Goal: Transaction & Acquisition: Purchase product/service

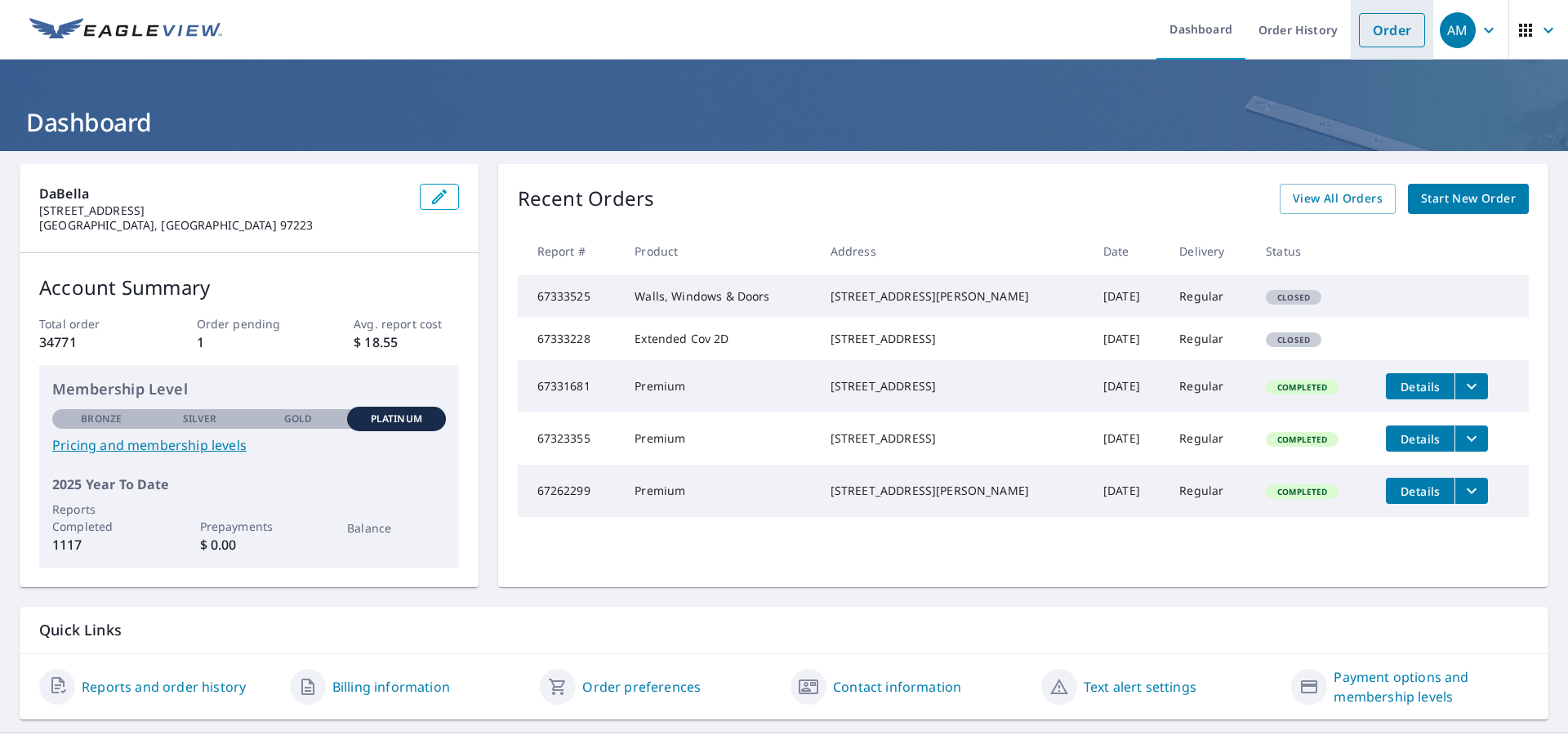
click at [1374, 34] on link "Order" at bounding box center [1392, 30] width 66 height 34
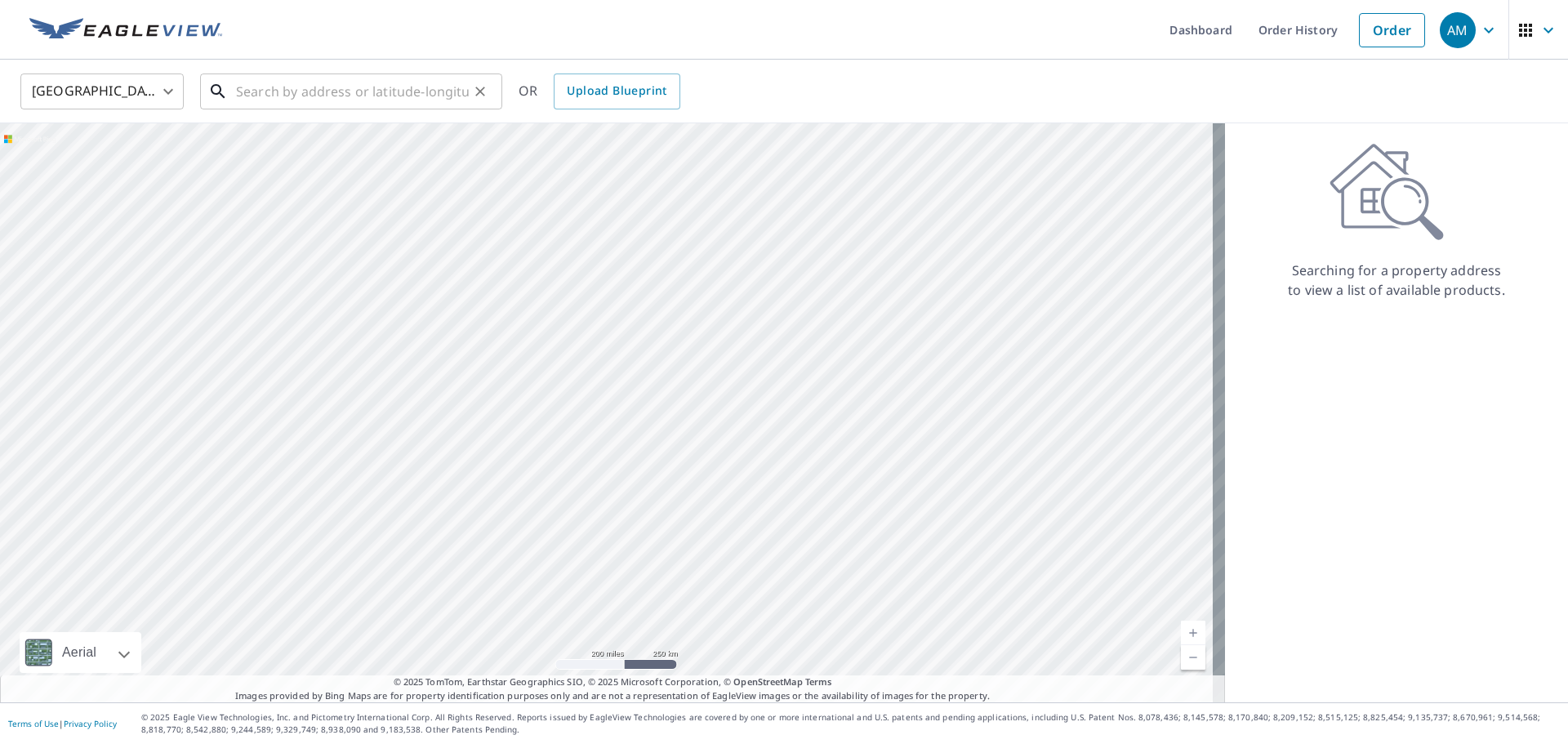
click at [359, 84] on input "text" at bounding box center [352, 92] width 232 height 46
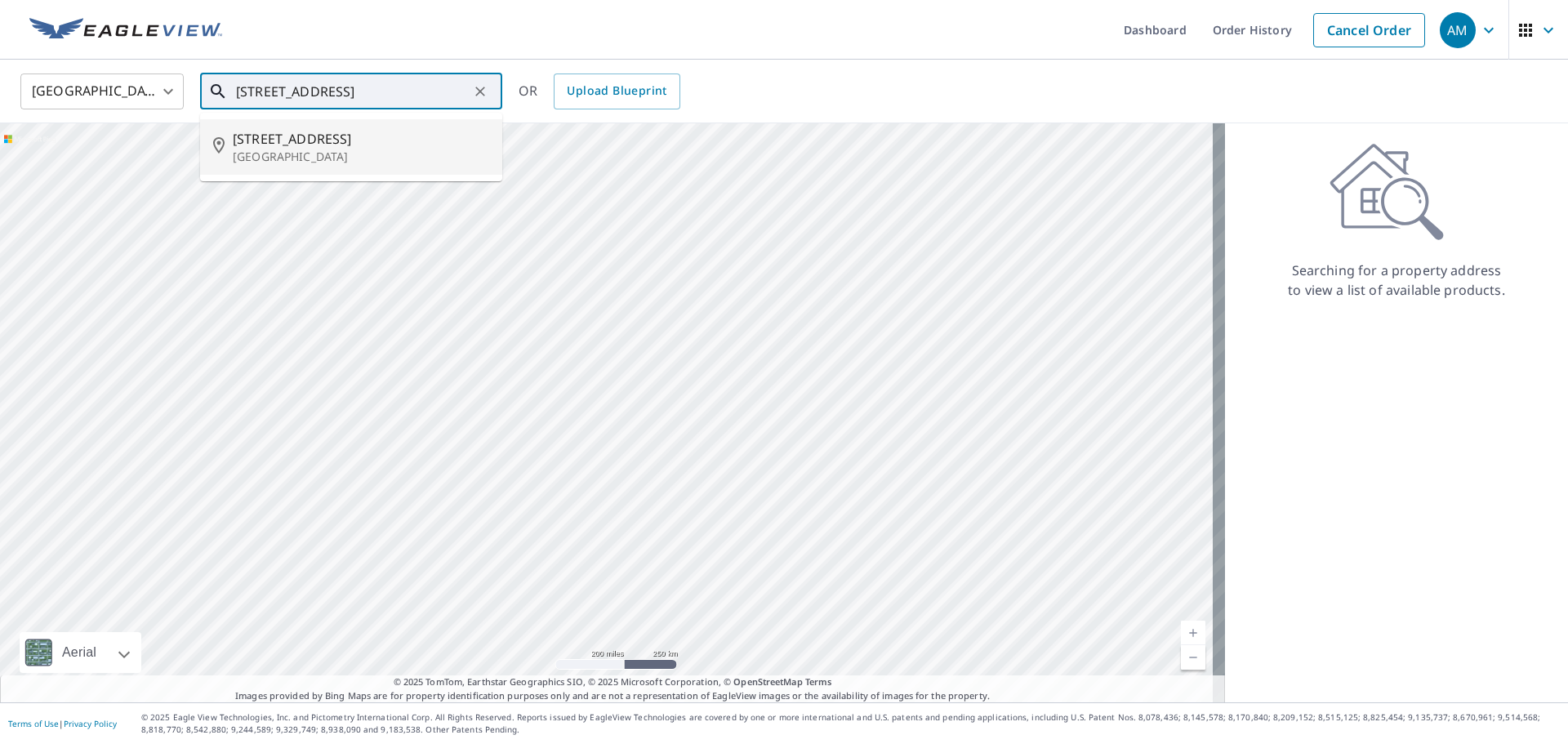
click at [336, 158] on p "[GEOGRAPHIC_DATA]" at bounding box center [360, 157] width 256 height 16
type input "[STREET_ADDRESS]"
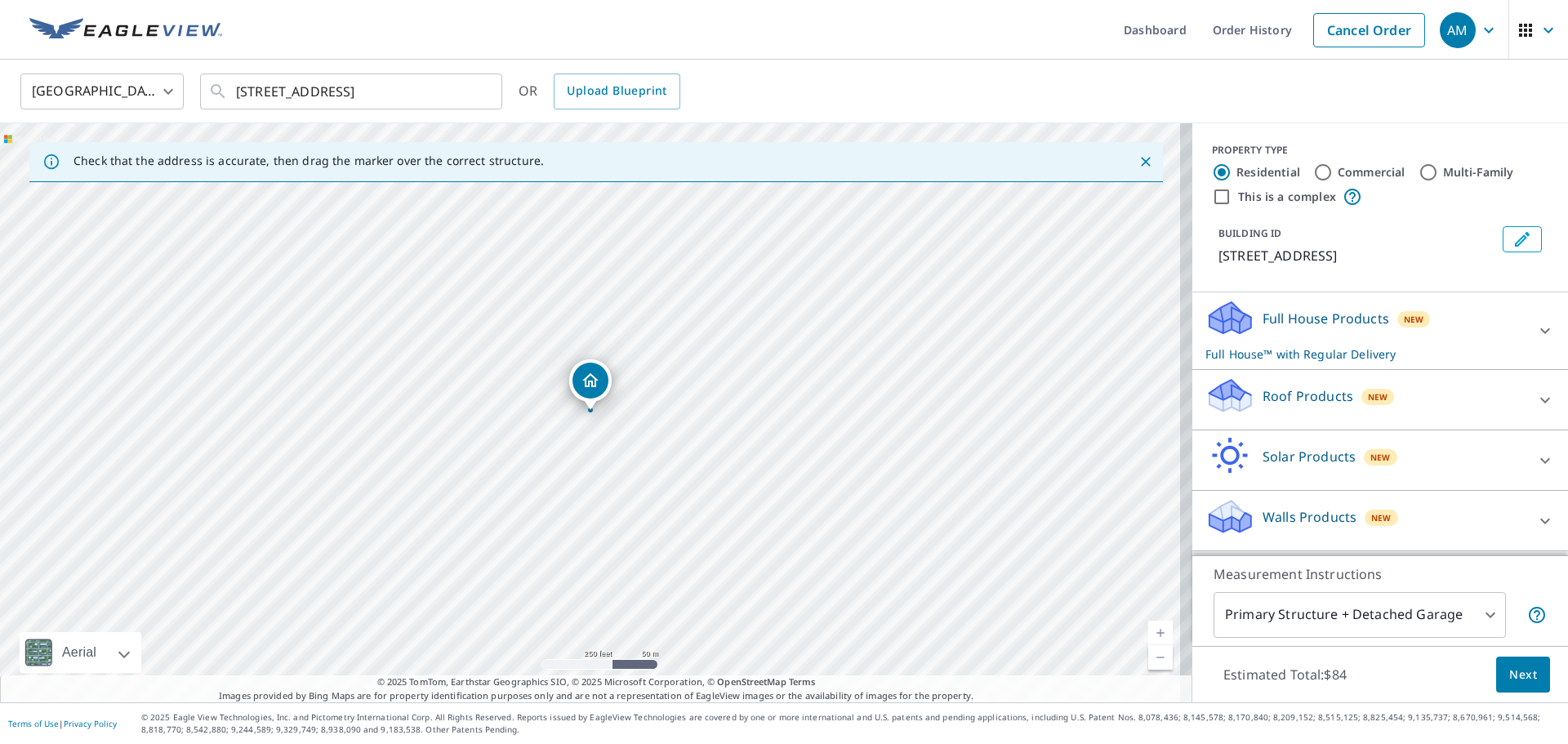
click at [1343, 512] on div "Walls Products New" at bounding box center [1366, 521] width 320 height 47
click at [1301, 325] on p "Full House Products" at bounding box center [1326, 319] width 127 height 20
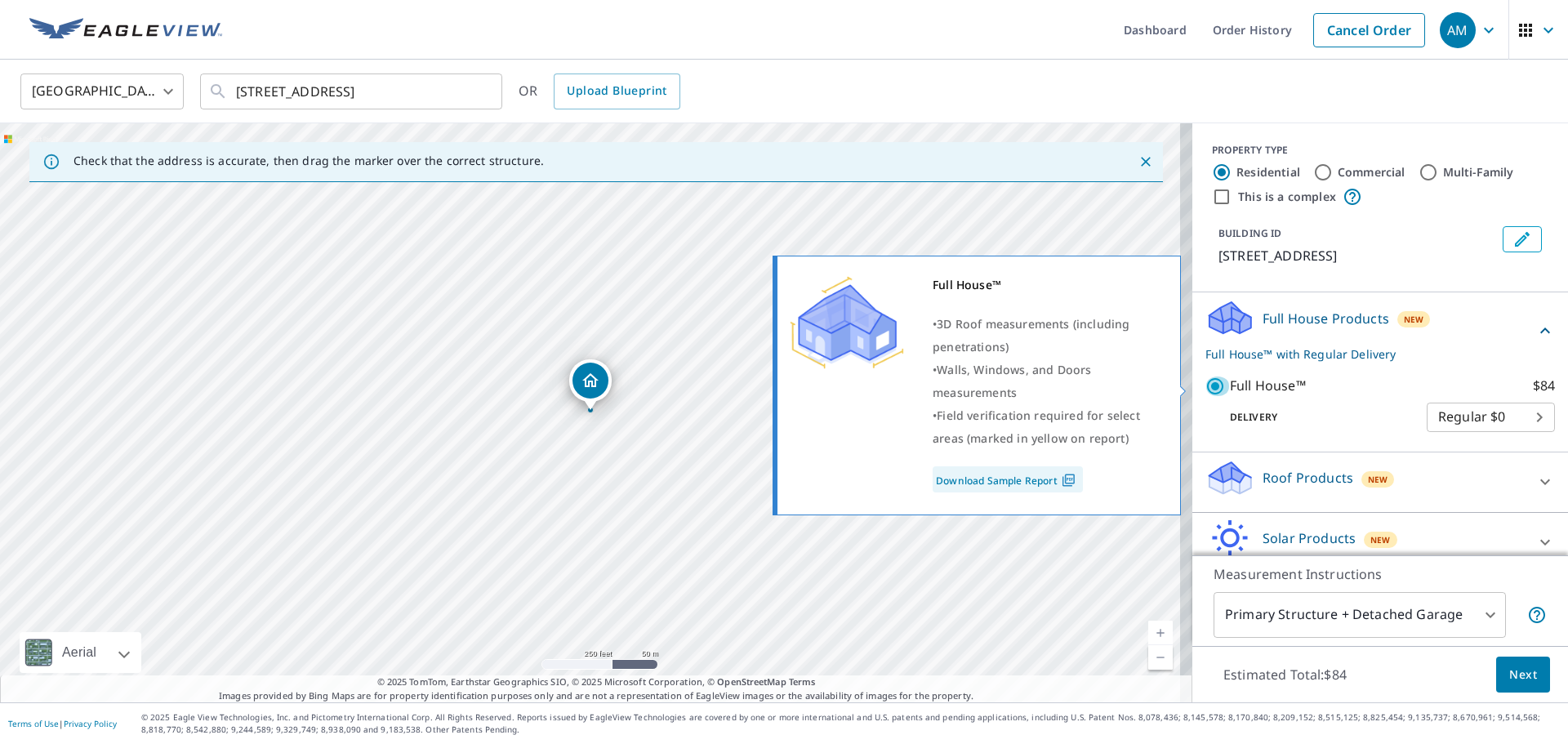
click at [1206, 386] on input "Full House™ $84" at bounding box center [1218, 387] width 25 height 20
checkbox input "false"
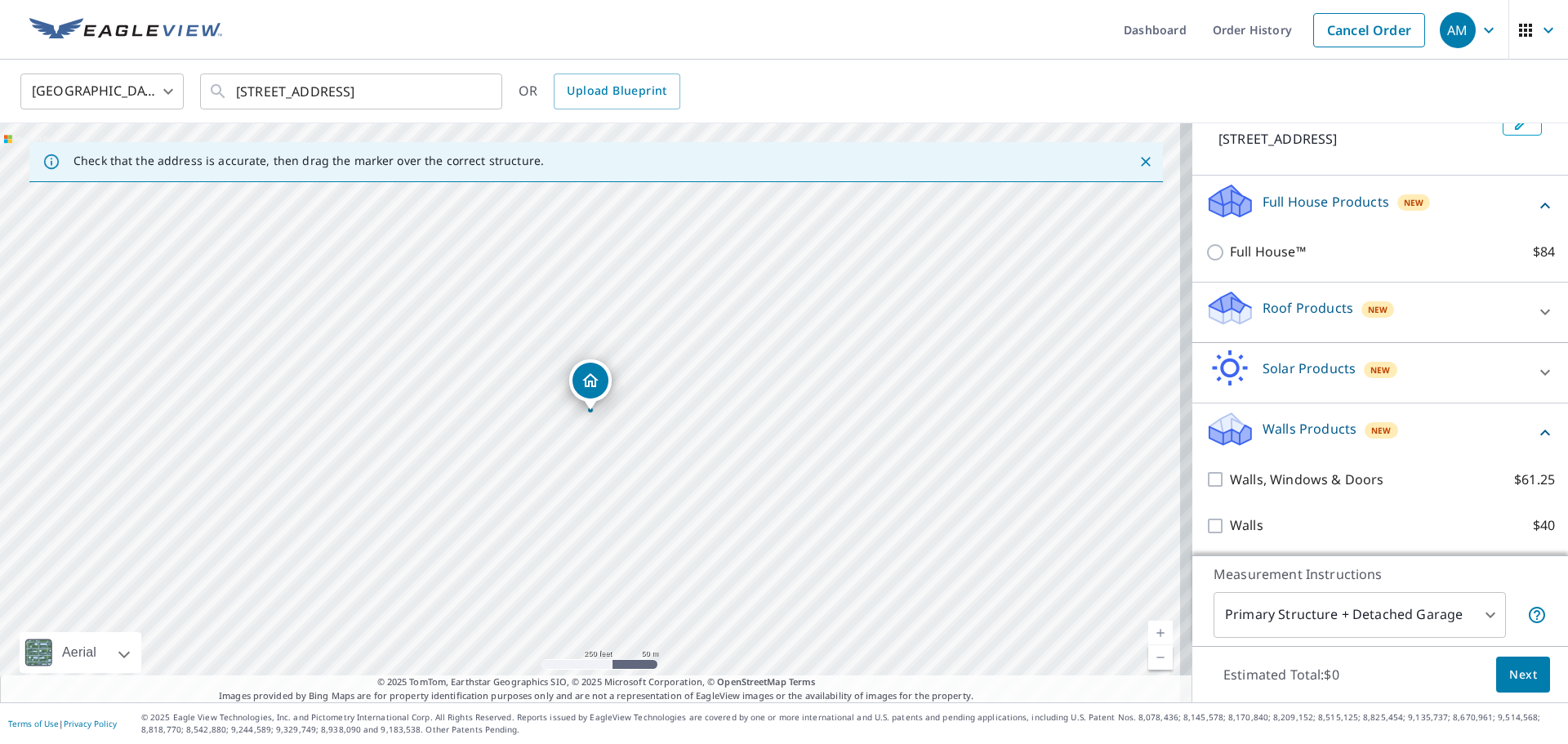
scroll to position [118, 0]
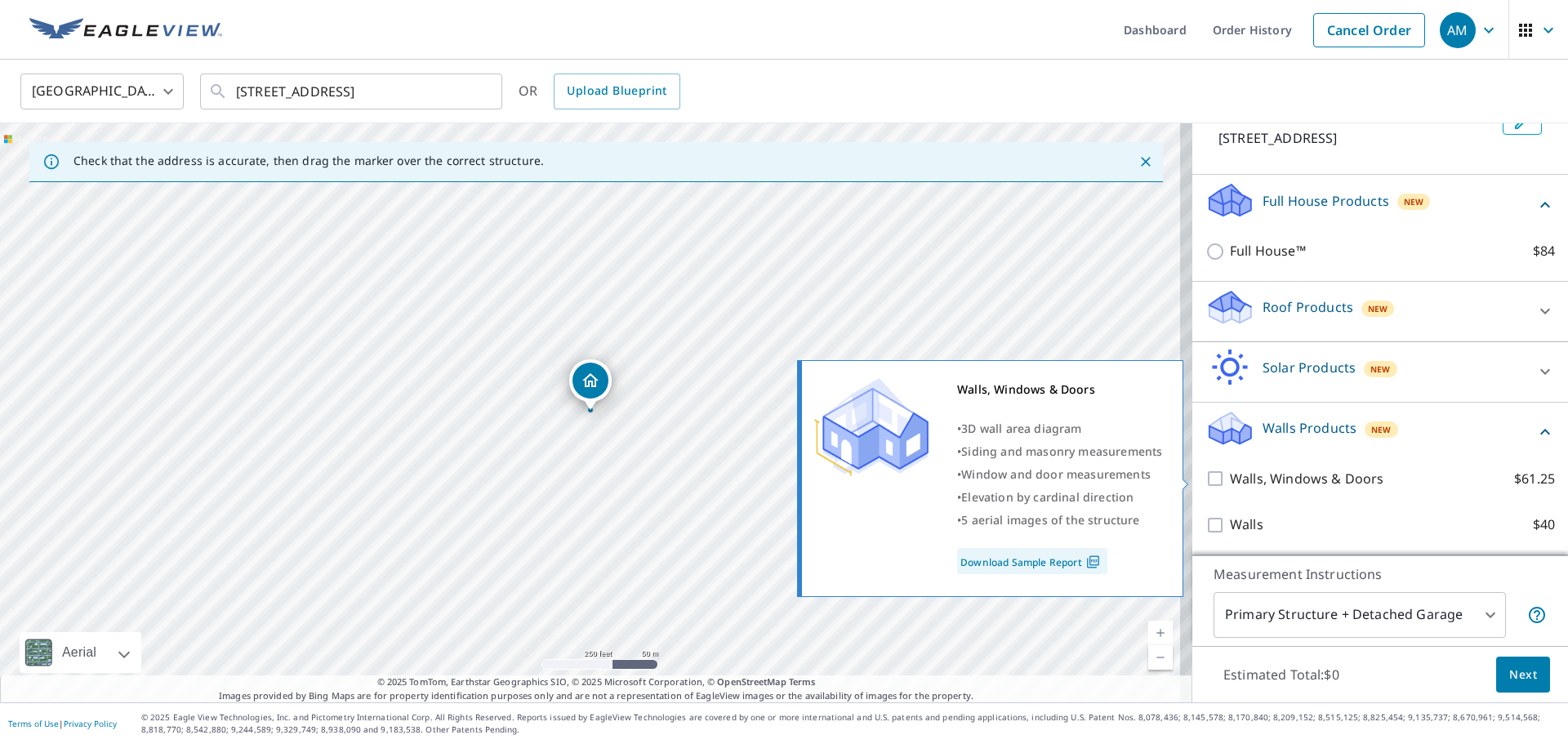
click at [1253, 483] on p "Walls, Windows & Doors" at bounding box center [1307, 479] width 154 height 20
click at [1230, 483] on input "Walls, Windows & Doors $61.25" at bounding box center [1218, 479] width 25 height 20
checkbox input "true"
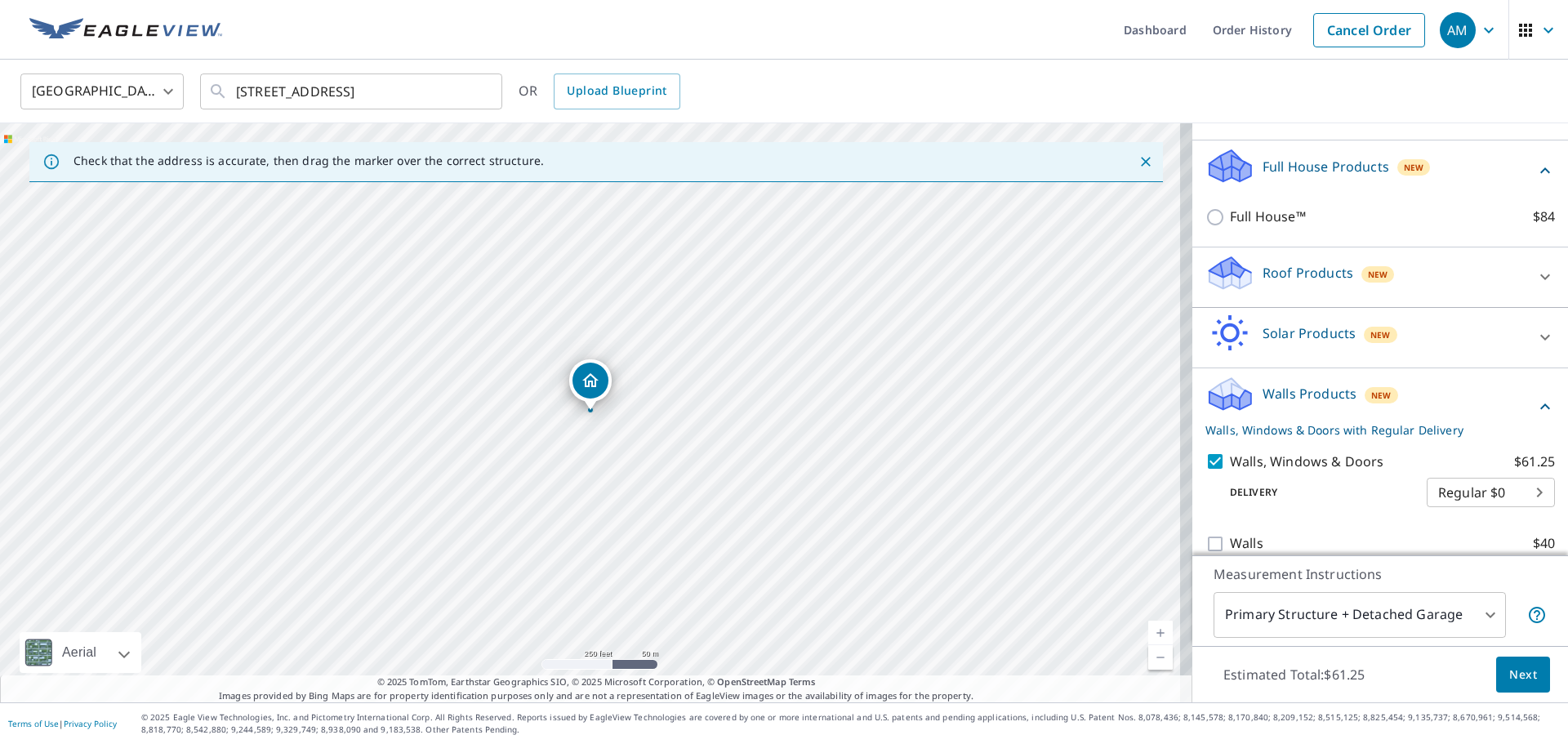
scroll to position [171, 0]
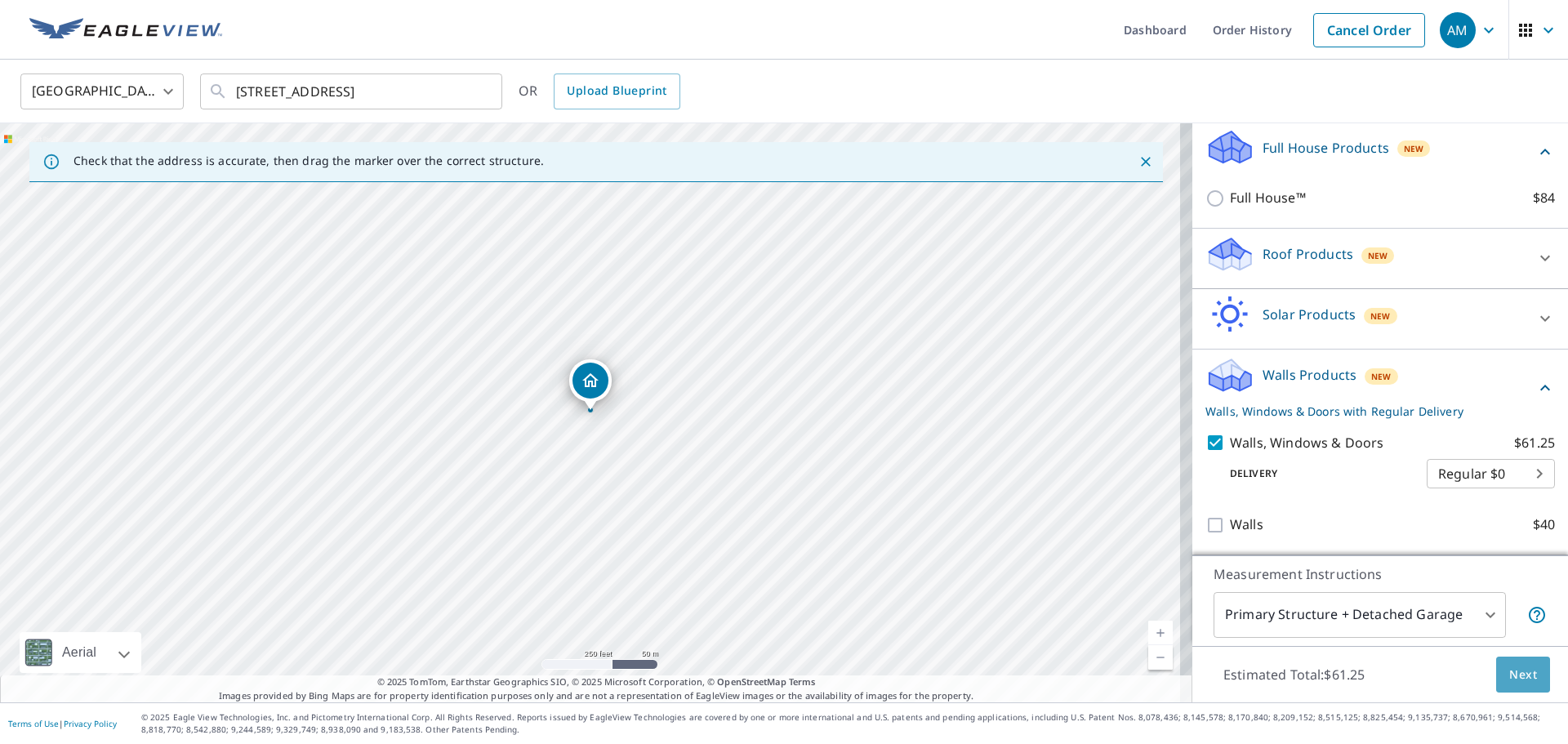
click at [1510, 681] on span "Next" at bounding box center [1524, 675] width 28 height 20
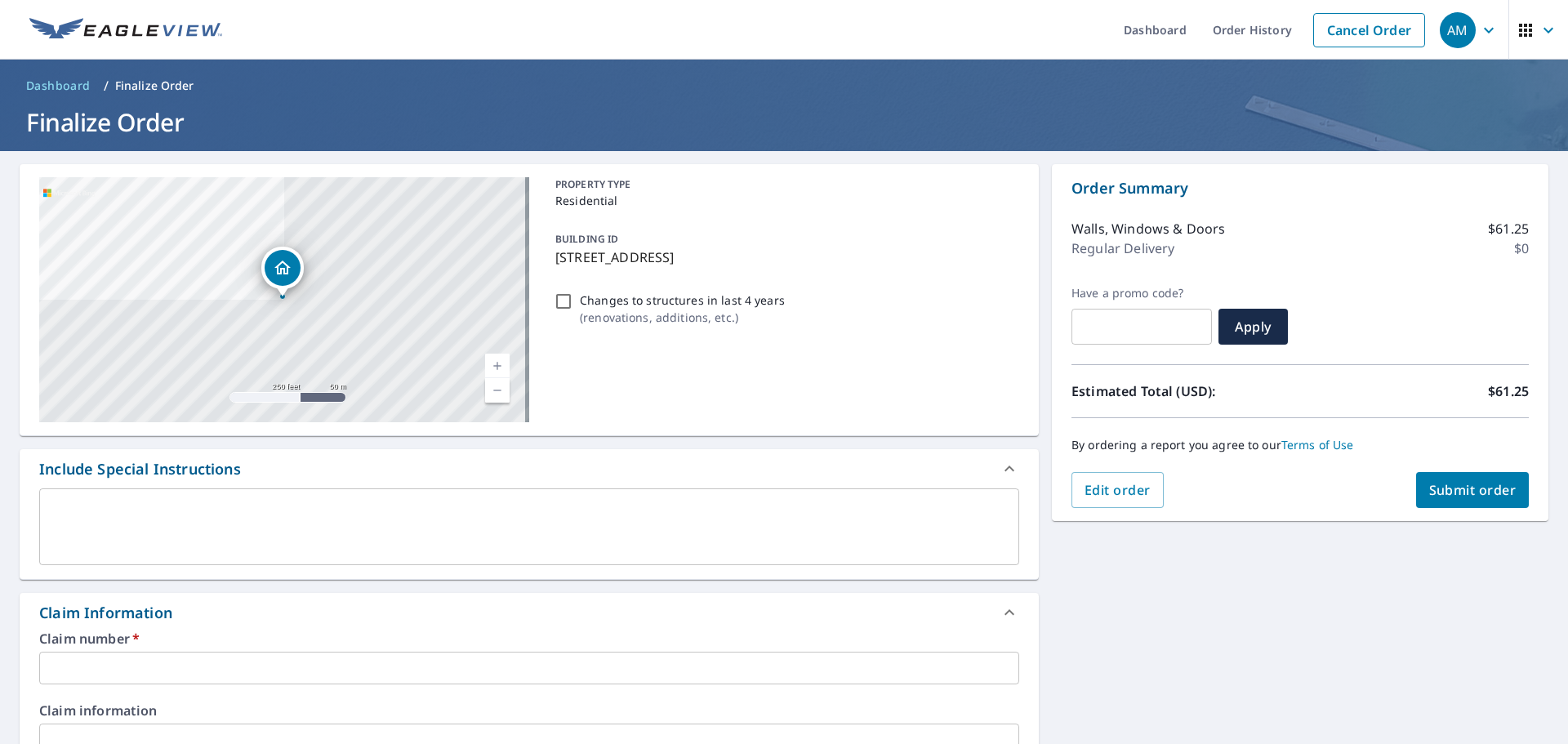
click at [373, 556] on div "x ​" at bounding box center [529, 527] width 980 height 77
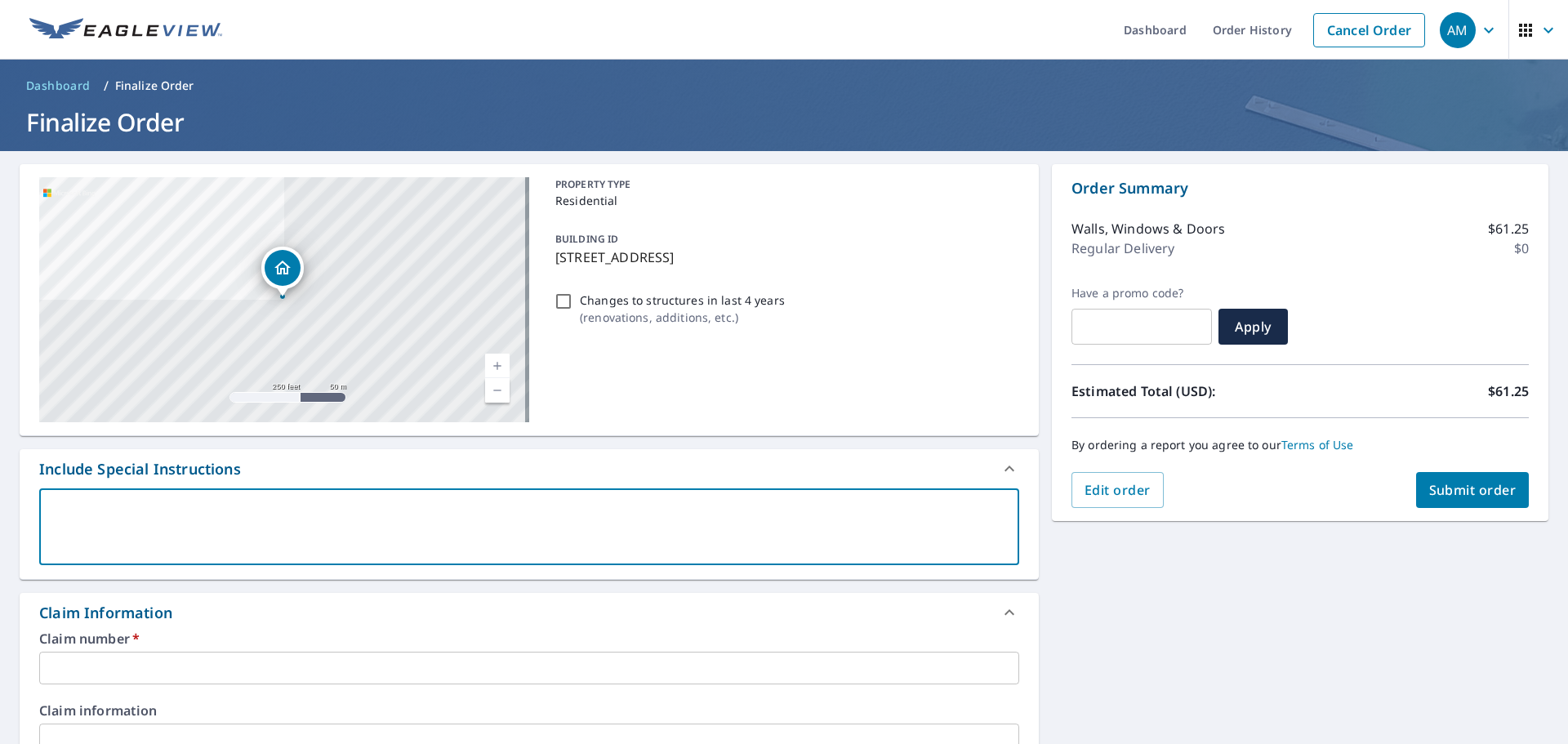
scroll to position [164, 0]
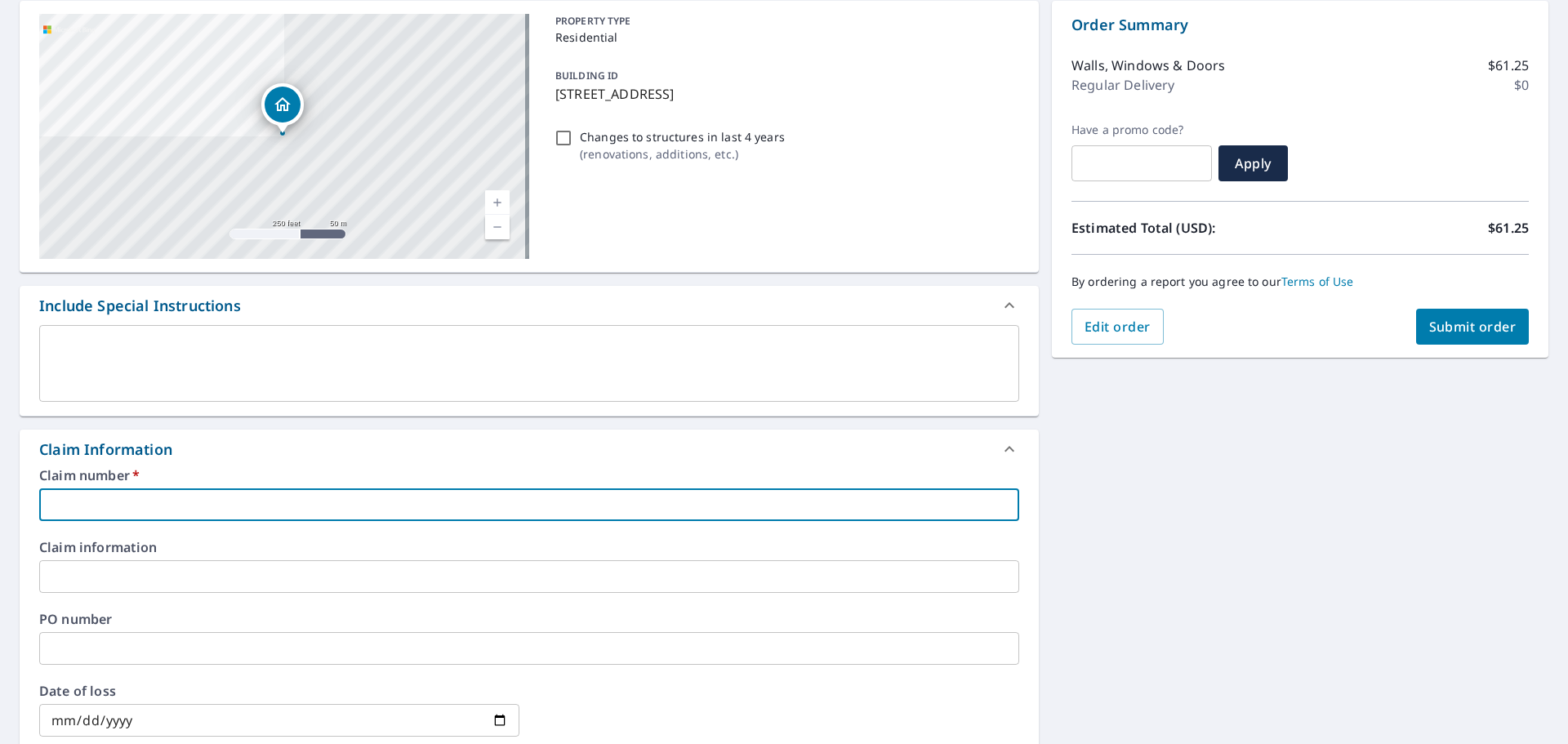
click at [204, 498] on input "text" at bounding box center [529, 505] width 980 height 33
type input "D"
checkbox input "true"
type input "DA"
checkbox input "true"
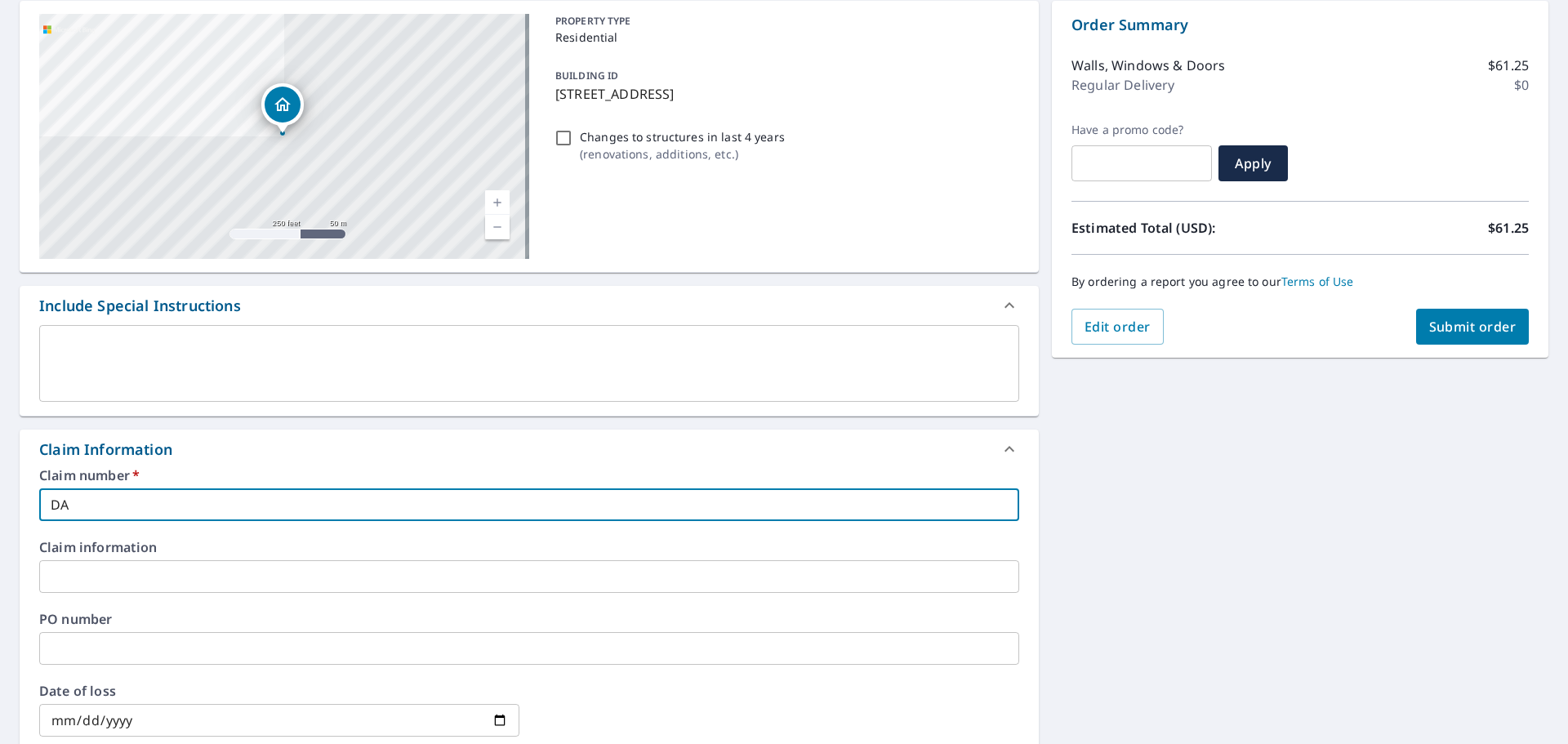
type input "DAM"
checkbox input "true"
type input "DAMS"
checkbox input "true"
type input "DAMSD"
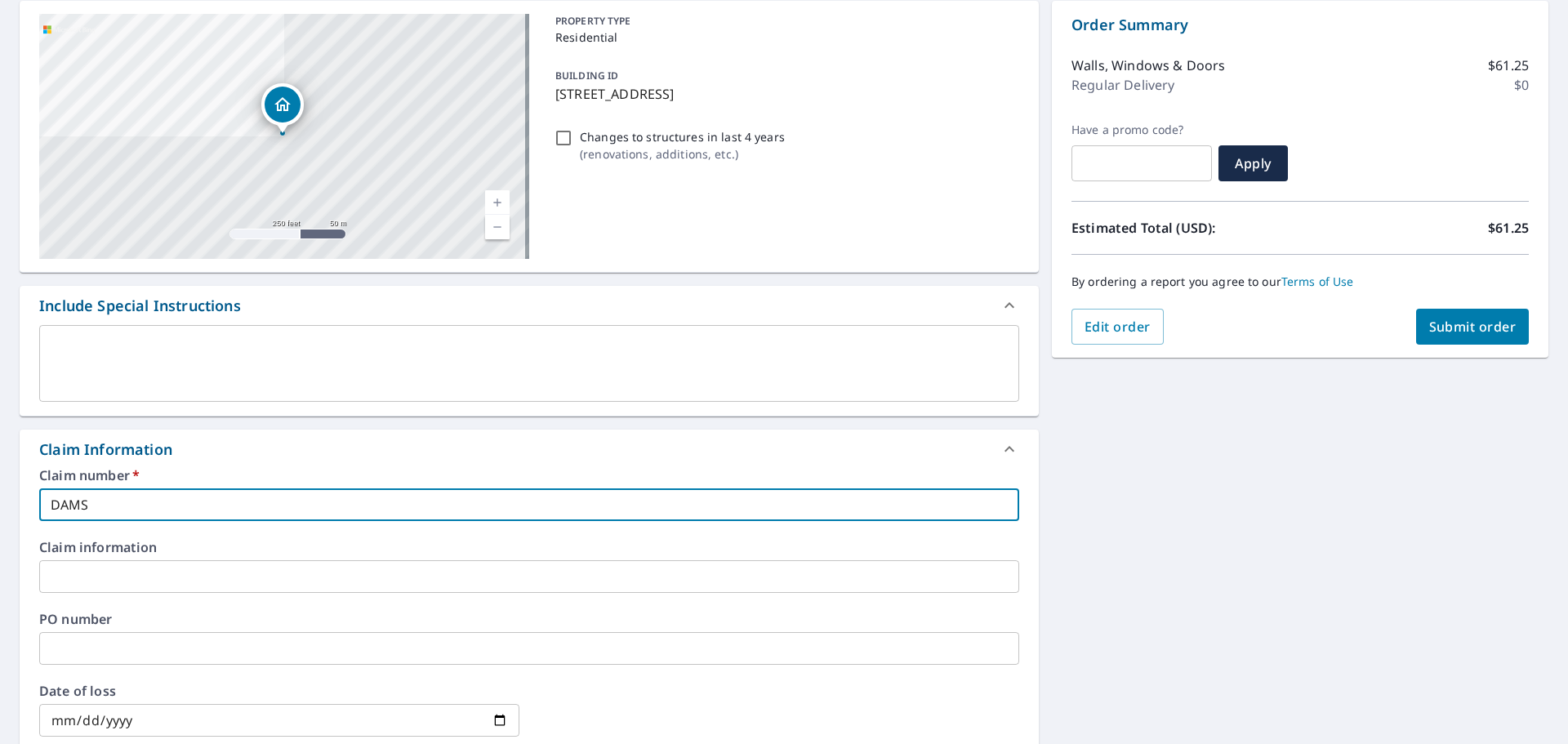
checkbox input "true"
type input "DAMSDI"
checkbox input "true"
type input "DAMSD"
checkbox input "true"
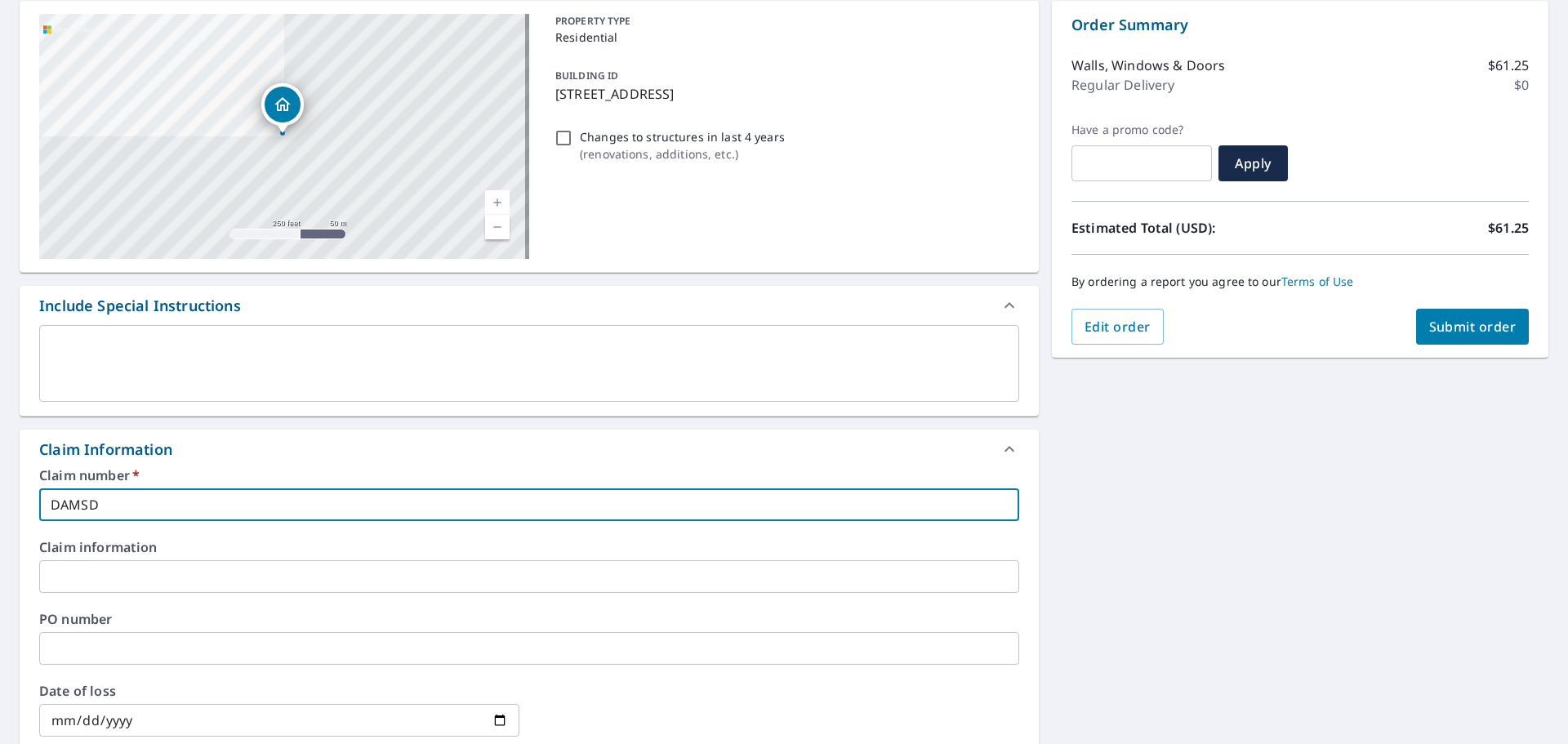
type input "DAMS"
checkbox input "true"
type input "DAMSI"
checkbox input "true"
type input "DAMSID"
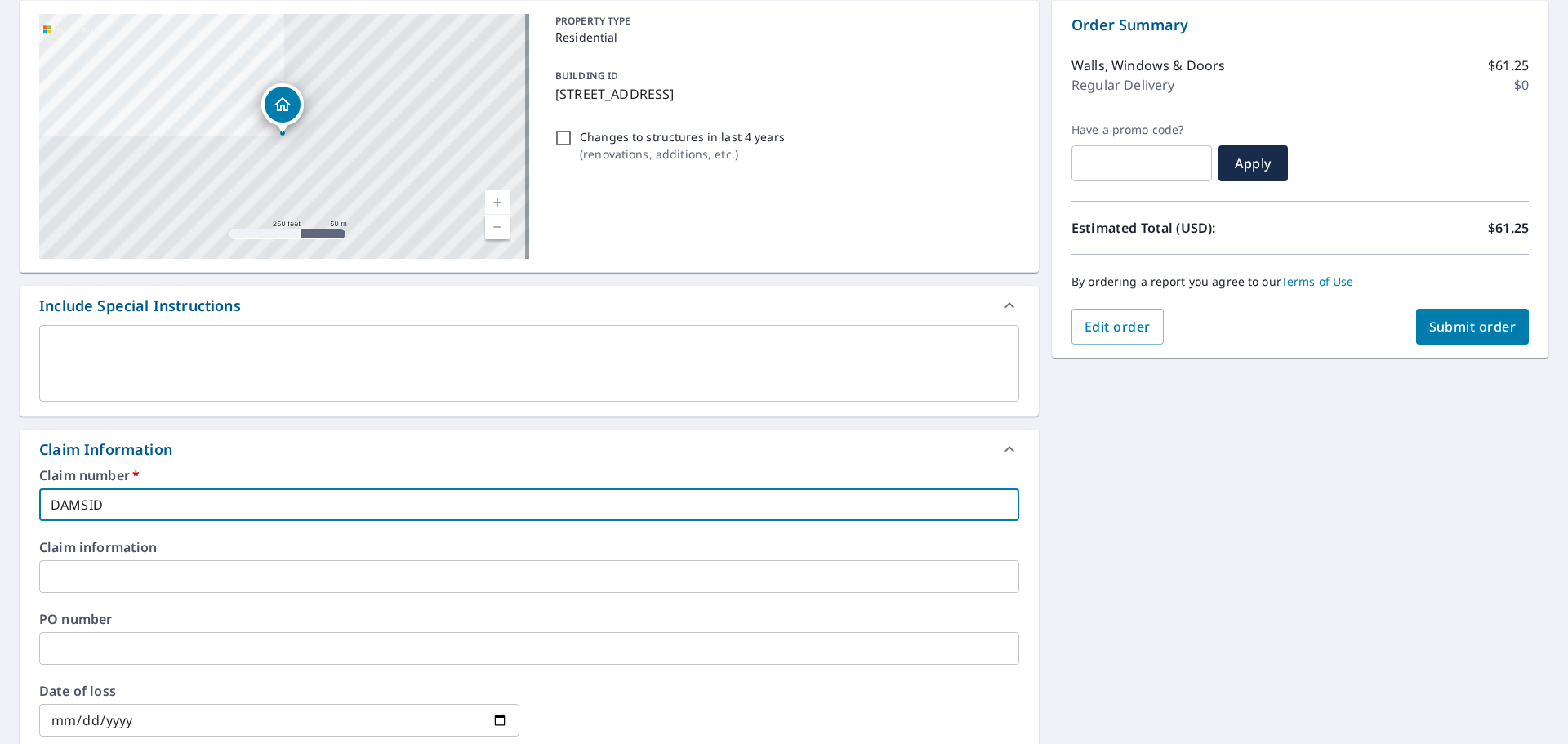
checkbox input "true"
type input "DAMSIDI"
checkbox input "true"
type input "DAMSIDIN"
checkbox input "true"
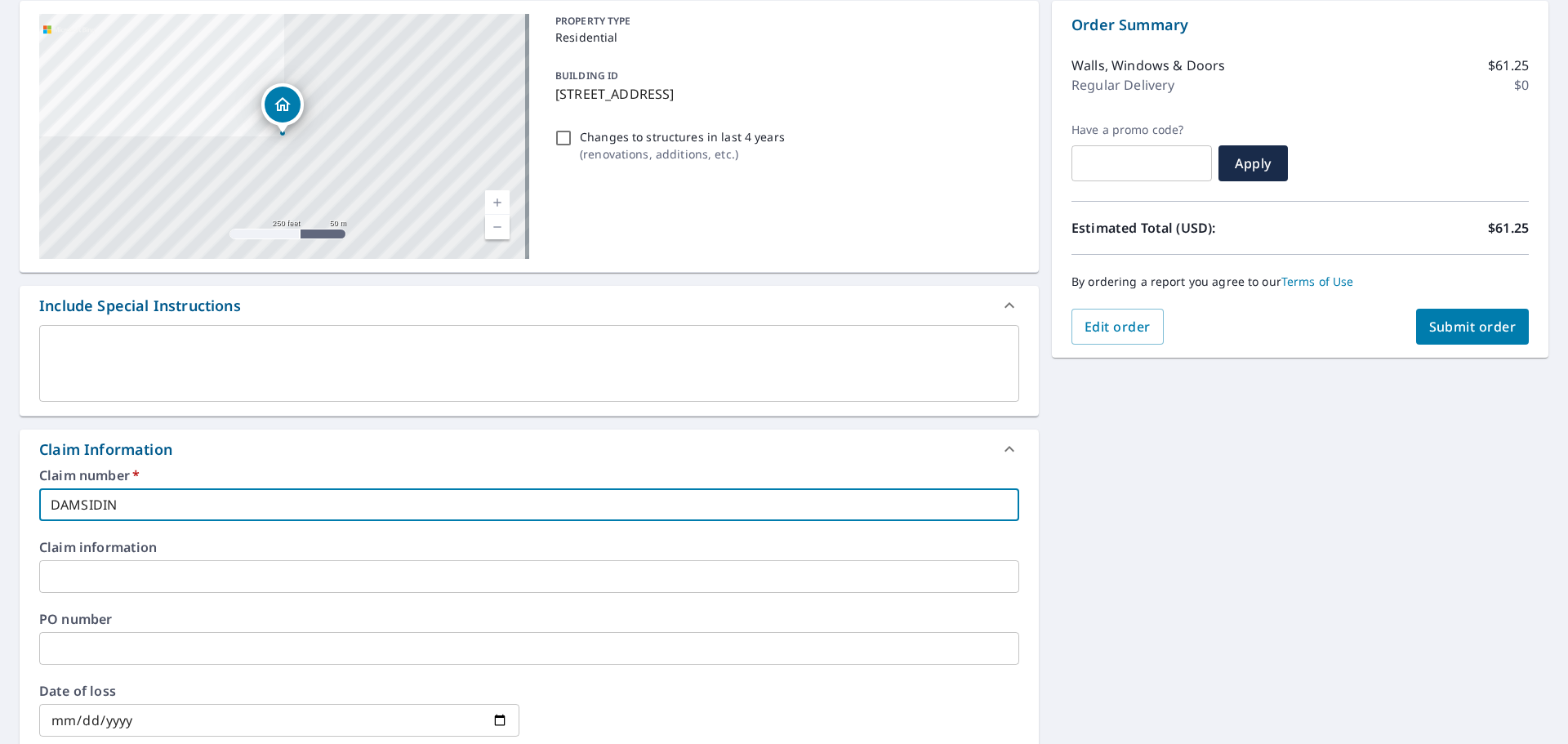
type input "DAMSIDING"
checkbox input "true"
type input "DAMSIDINGP"
checkbox input "true"
type input "DAMSIDINGPO"
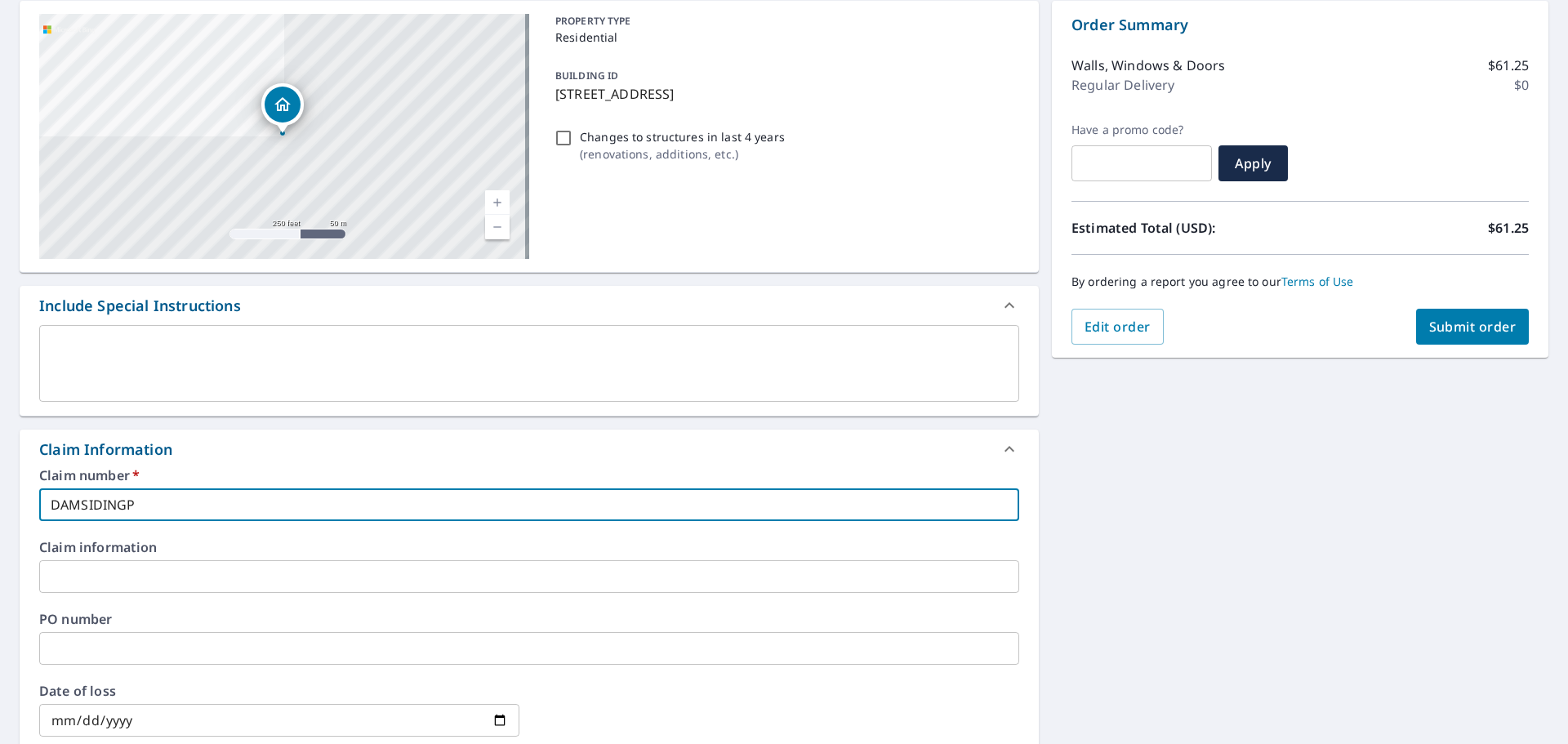
checkbox input "true"
type input "DAMSIDINGPOP"
checkbox input "true"
type input "DAMSIDINGPOPL"
checkbox input "true"
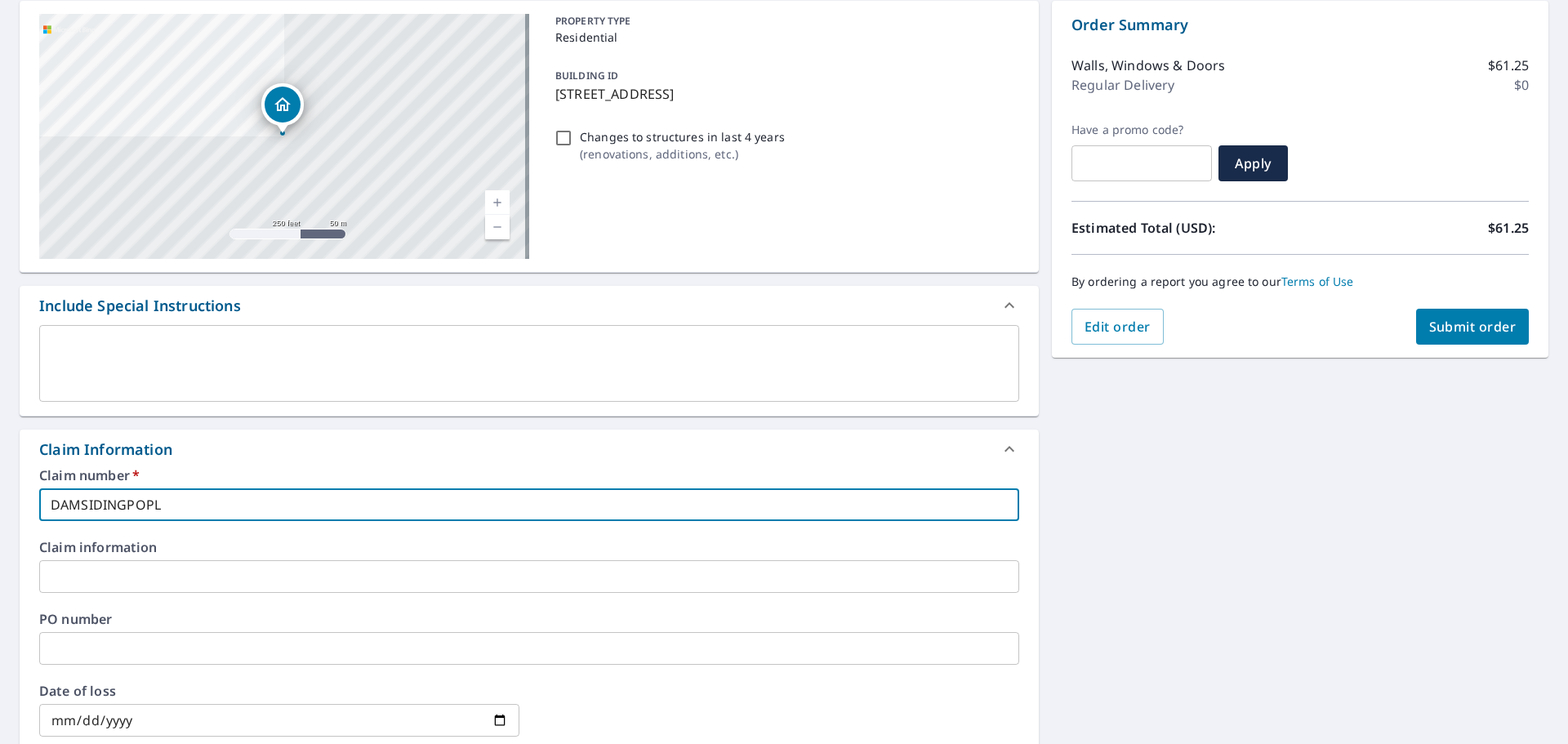
type input "DAMSIDINGPOPLA"
checkbox input "true"
type input "DAMSIDINGPOPLAR"
checkbox input "true"
type input "DAMSIDINGPOPLAR"
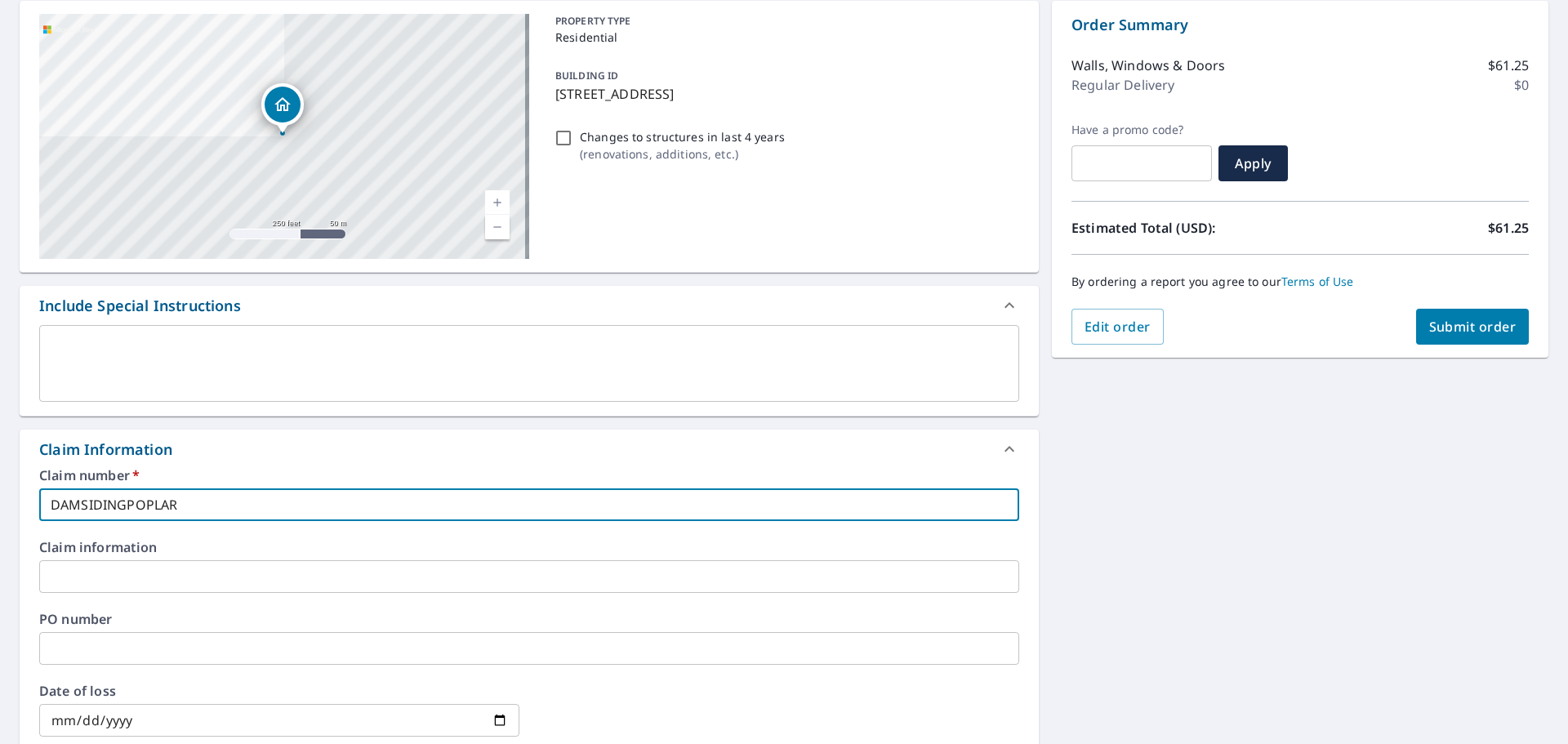
checkbox input "true"
type input "DAMSIDINGPOPLAR C"
checkbox input "true"
type input "DAMSIDINGPOPLAR"
checkbox input "true"
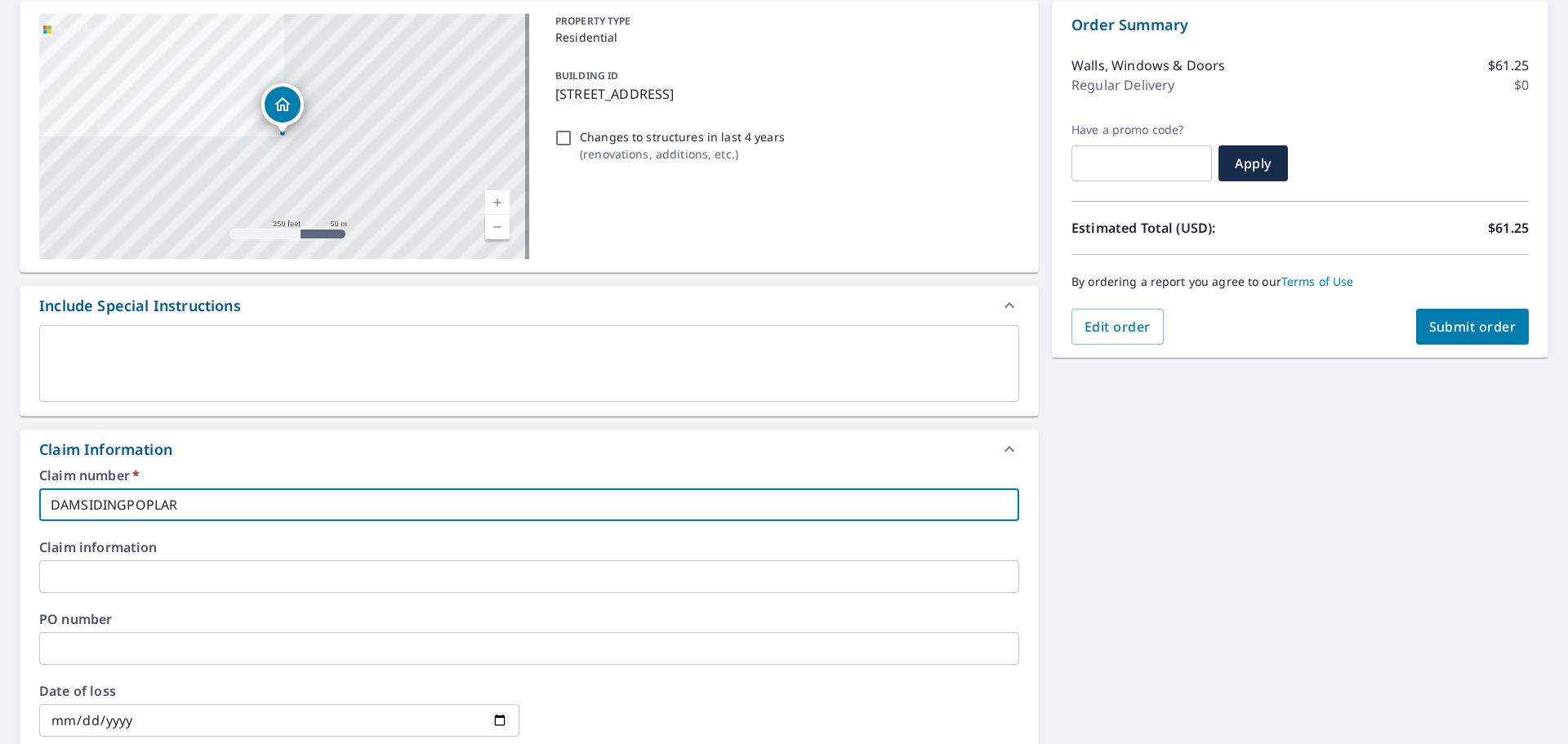
type input "DAMSIDINGPOPLAR"
checkbox input "true"
type input "DAMSIDINGPOPLARC"
checkbox input "true"
type input "DAMSIDINGPOPLARCI"
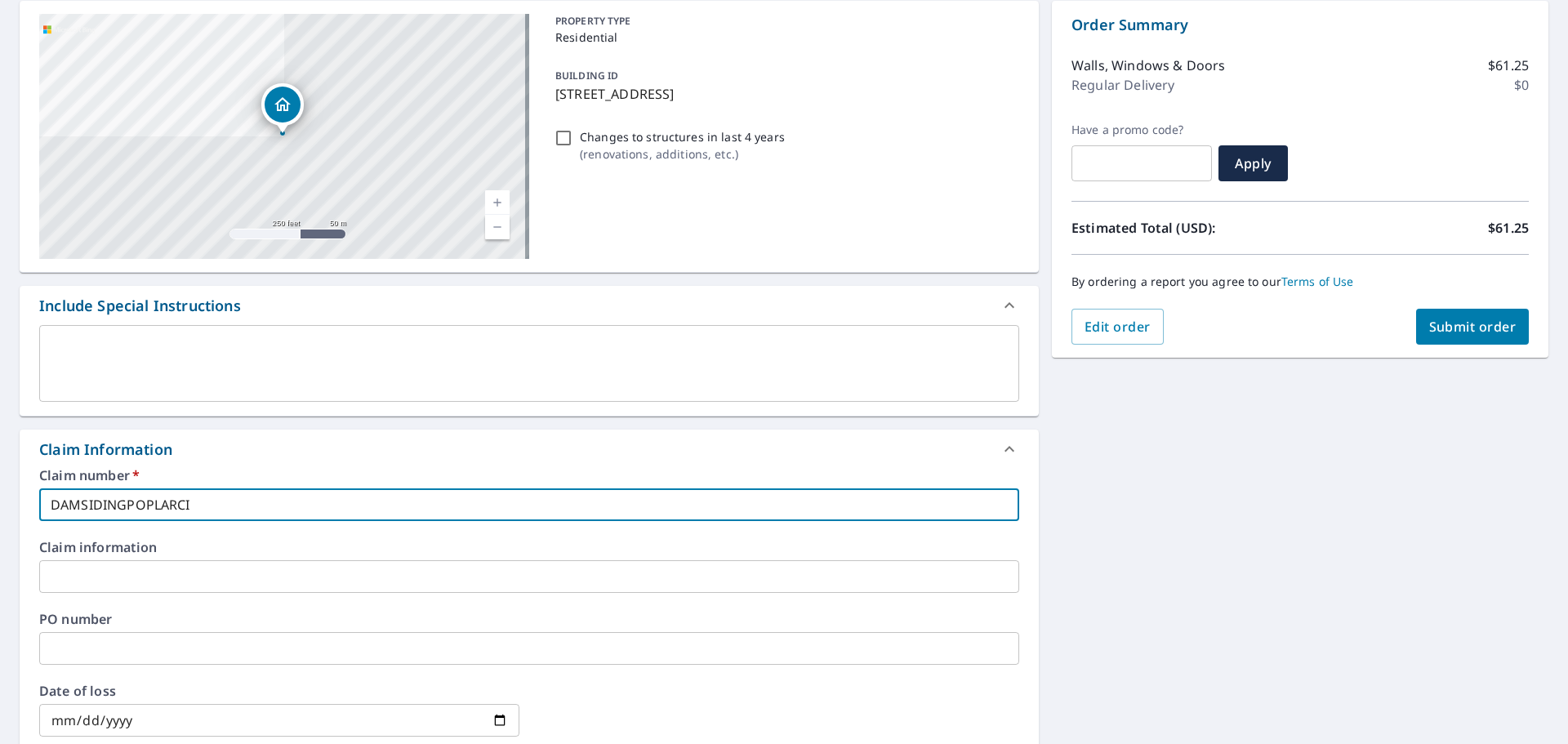
checkbox input "true"
type input "DAMSIDINGPOPLARCIR"
checkbox input "true"
type input "DAMSIDINGPOPLARCIR"
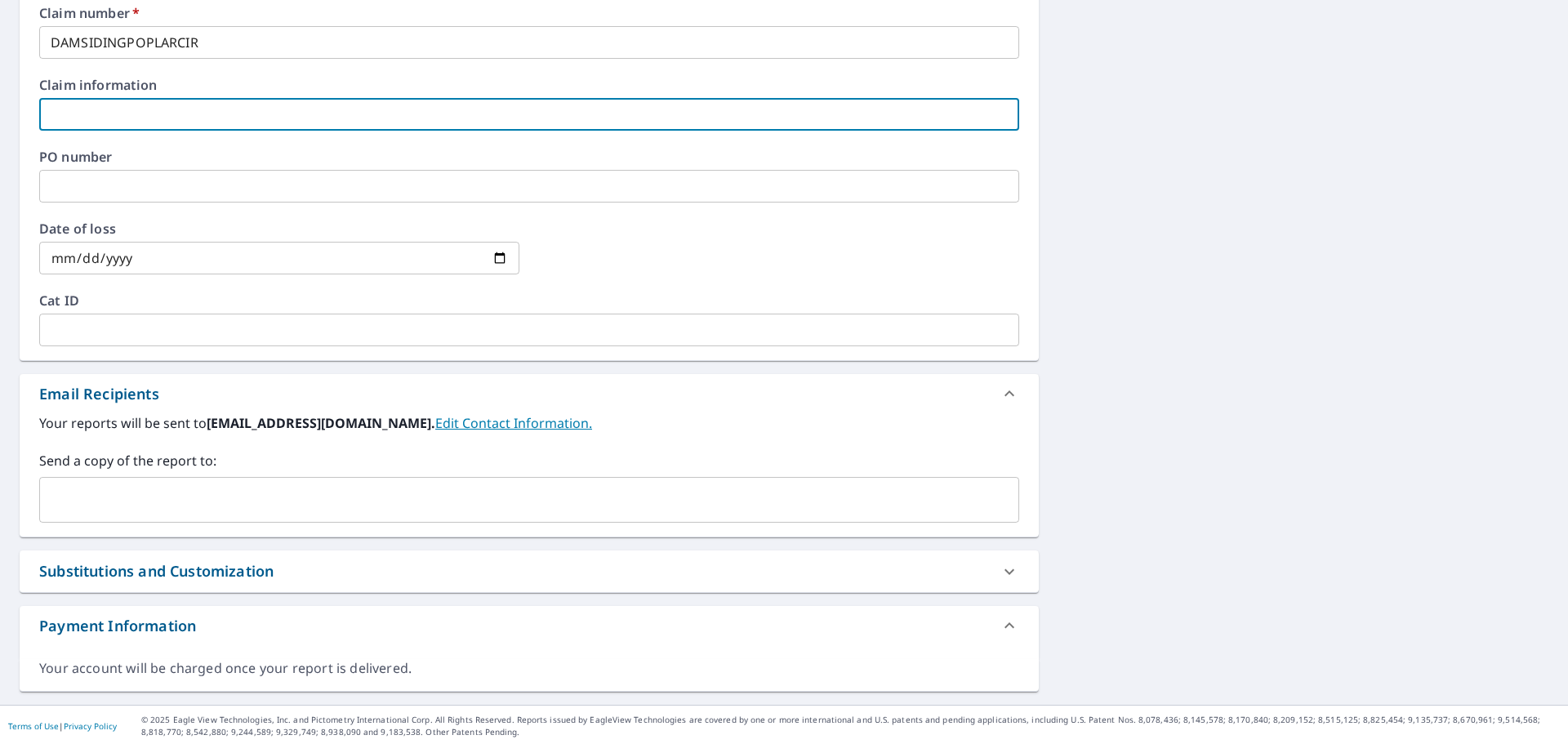
scroll to position [628, 0]
click at [140, 508] on input "text" at bounding box center [517, 497] width 941 height 31
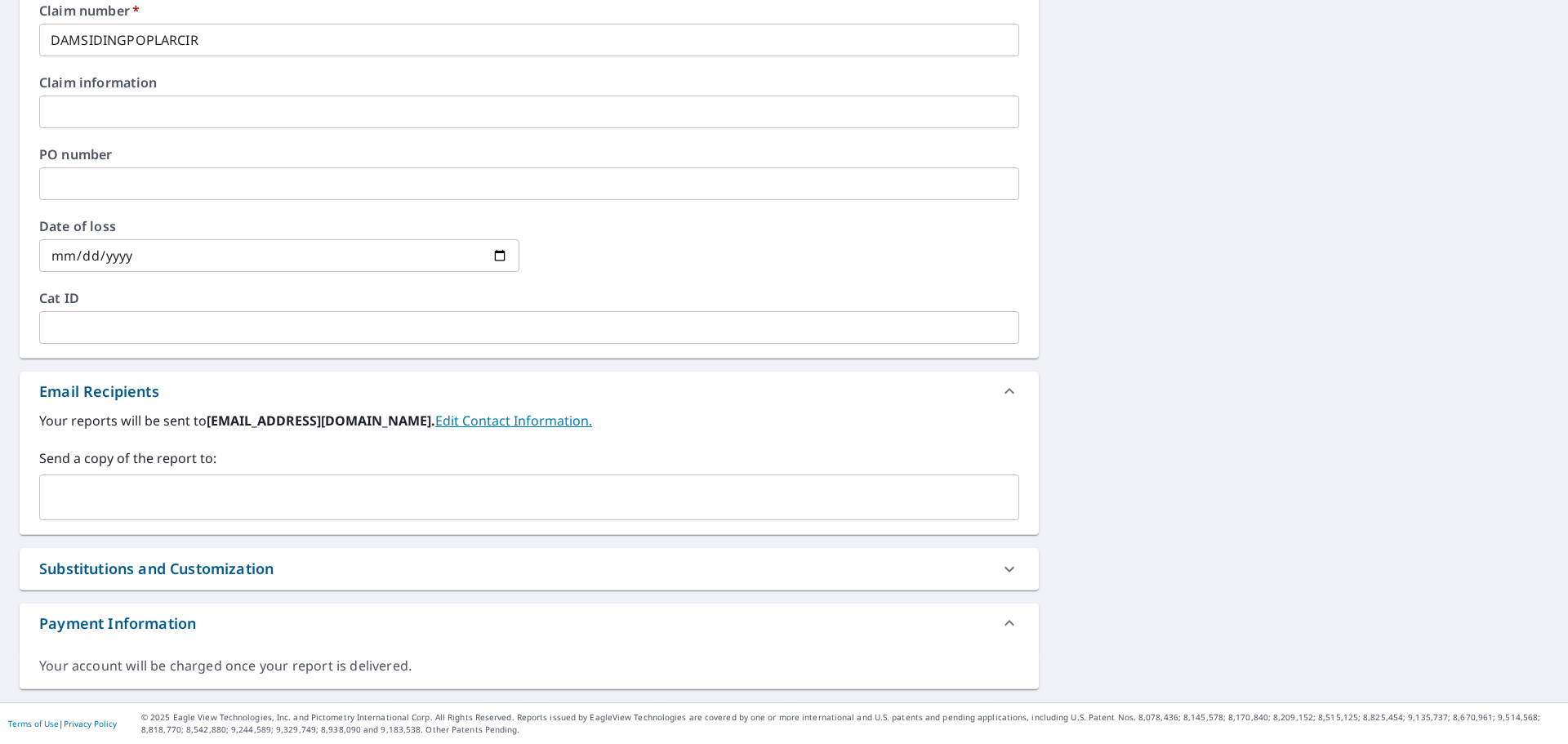
click at [244, 502] on input "text" at bounding box center [517, 497] width 941 height 31
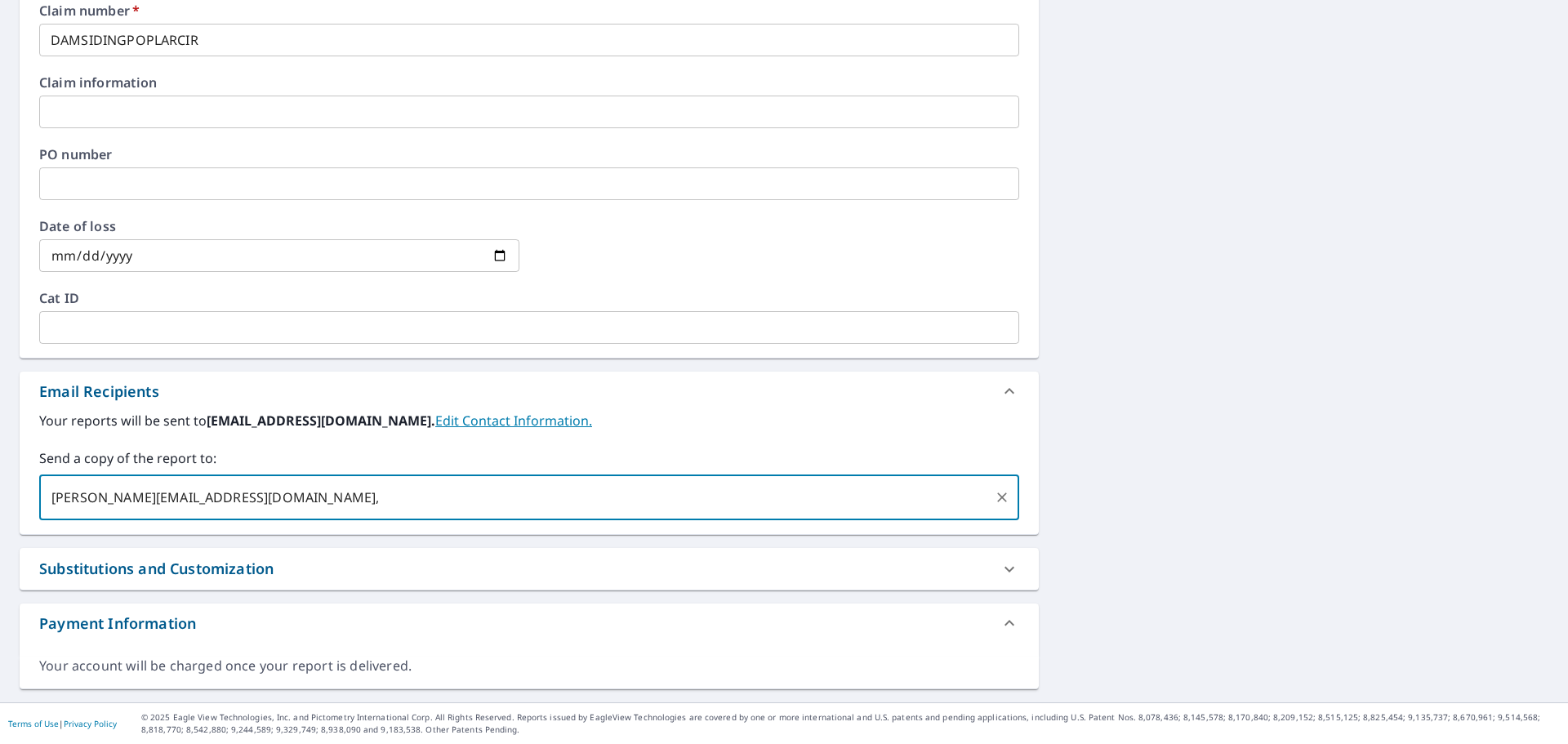
type input "[PERSON_NAME][EMAIL_ADDRESS][DOMAIN_NAME]"
checkbox input "true"
type input "[EMAIL_ADDRESS][PERSON_NAME][DOMAIN_NAME]"
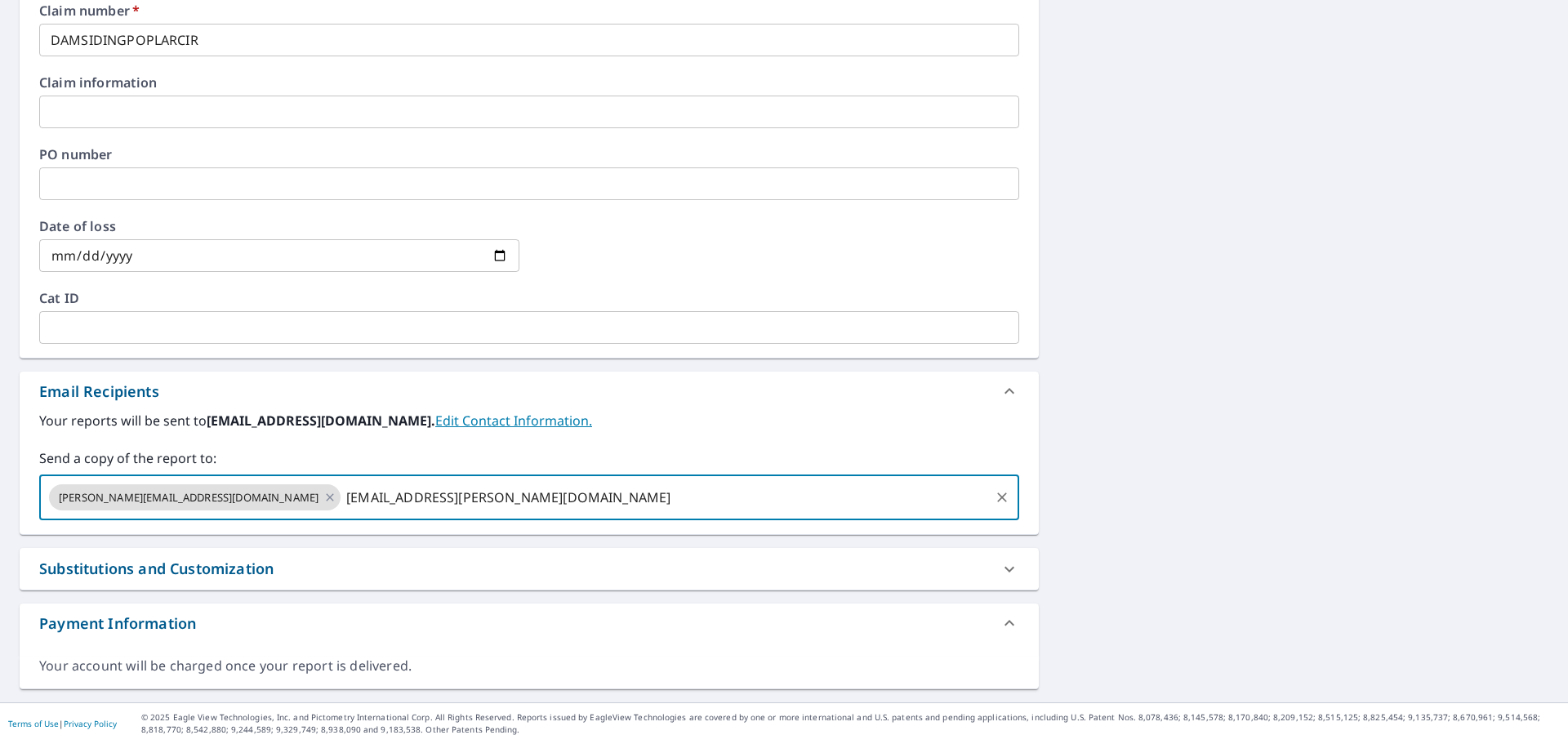
checkbox input "true"
type input "d"
type input "[EMAIL_ADDRESS][DOMAIN_NAME]"
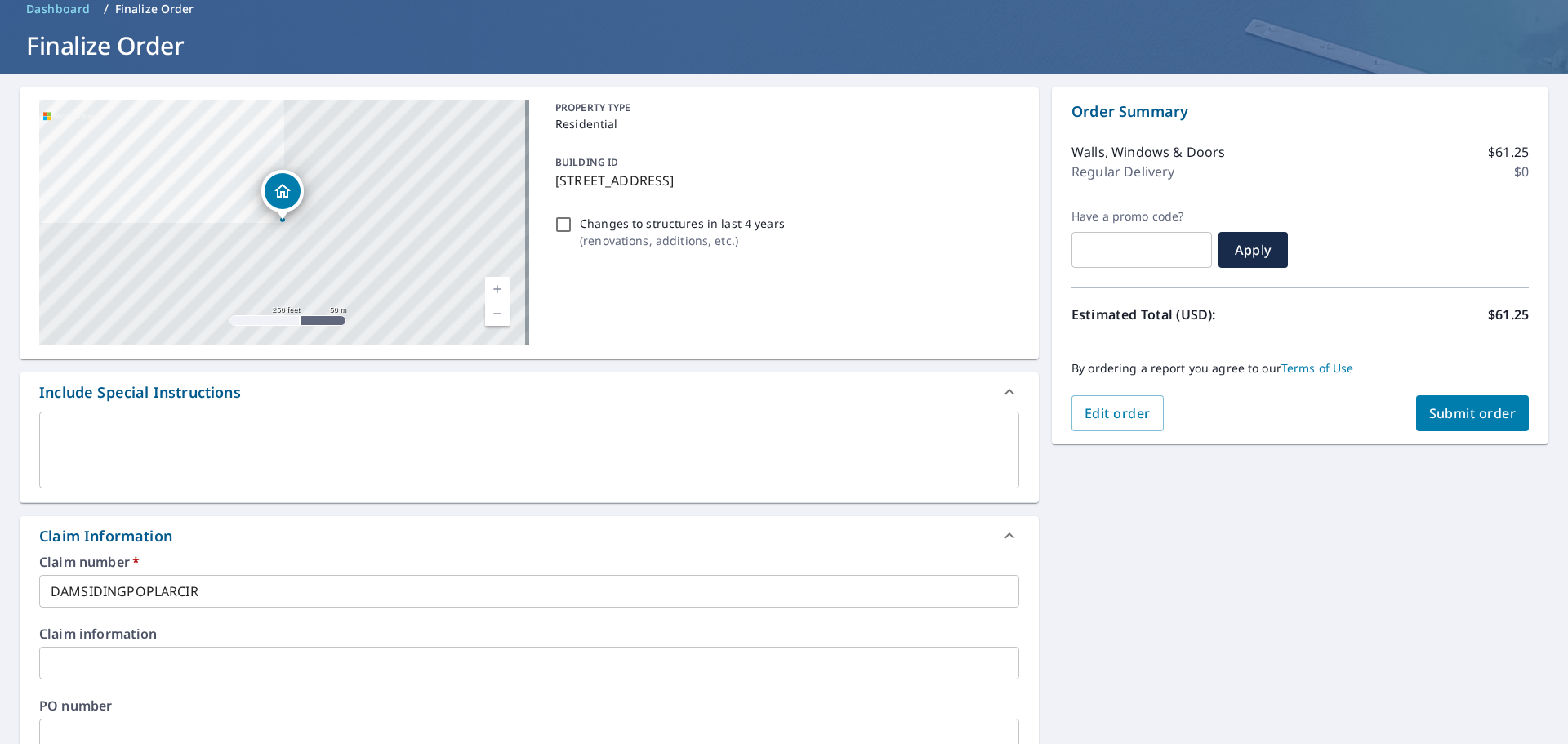
scroll to position [0, 0]
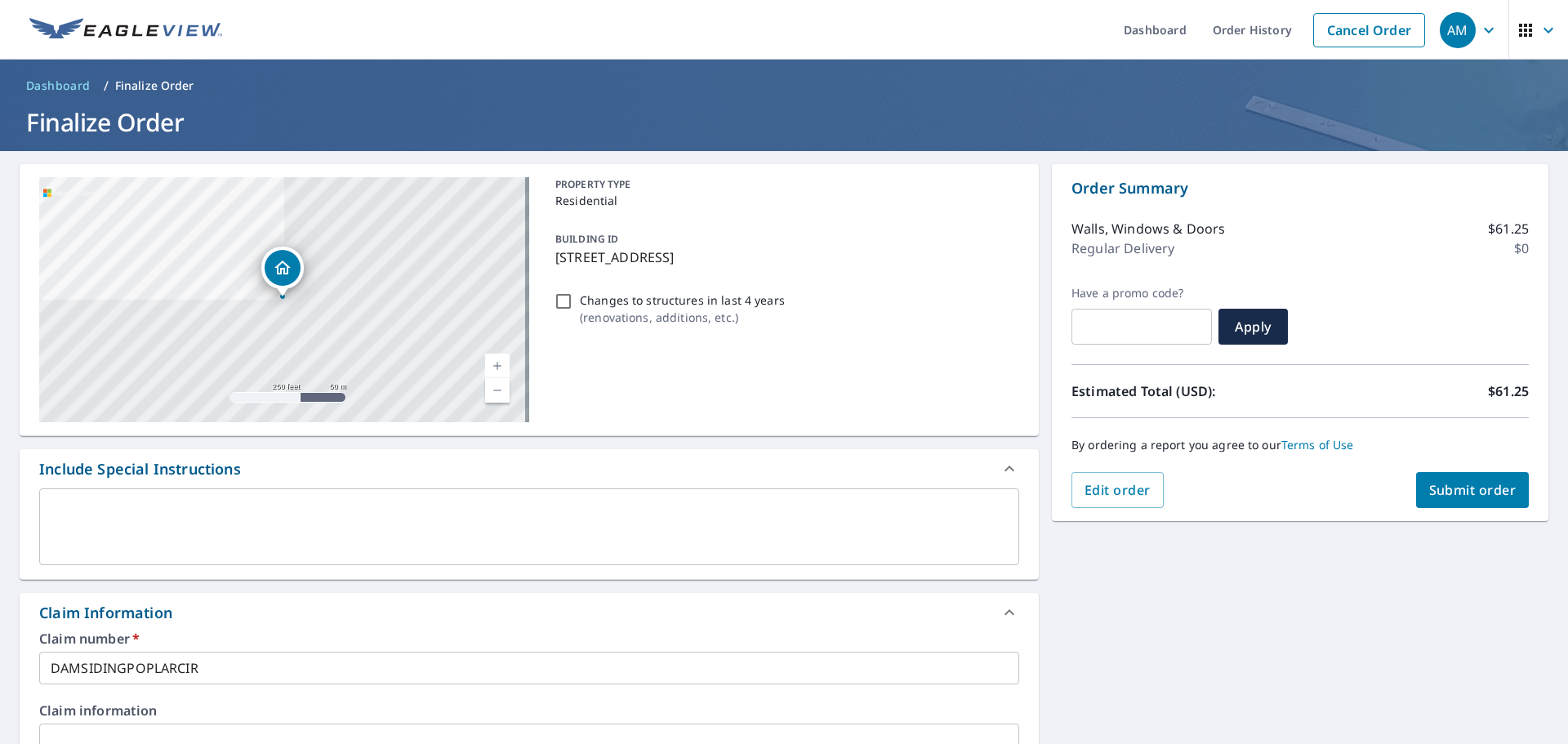
click at [1477, 493] on span "Submit order" at bounding box center [1473, 490] width 88 height 18
checkbox input "true"
